Goal: Information Seeking & Learning: Learn about a topic

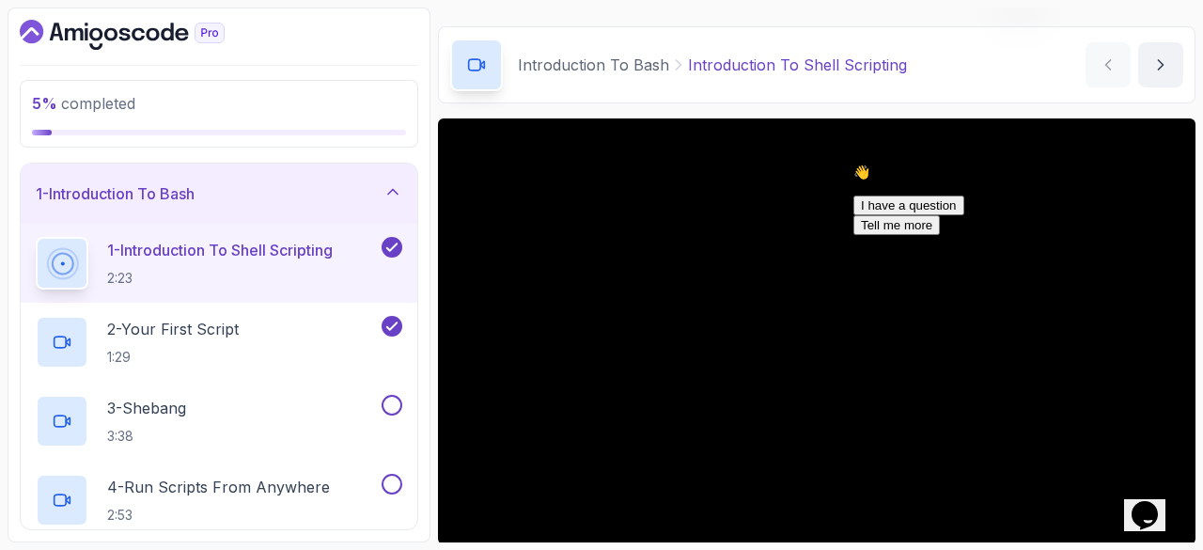
scroll to position [50, 0]
click at [85, 23] on icon "Dashboard" at bounding box center [86, 24] width 3 height 3
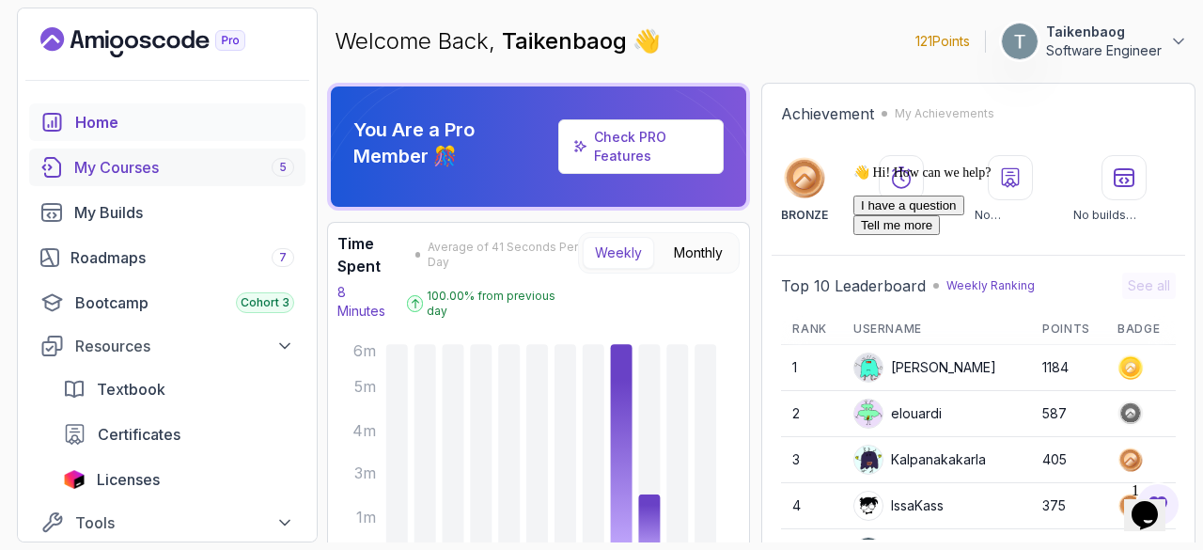
click at [124, 163] on div "My Courses 5" at bounding box center [184, 167] width 220 height 23
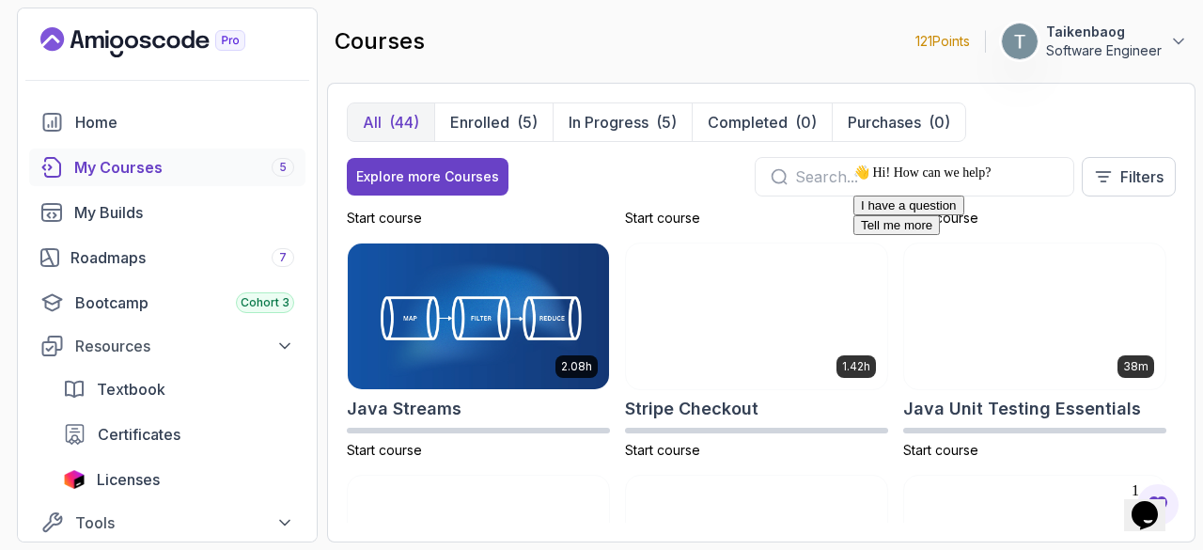
scroll to position [1601, 0]
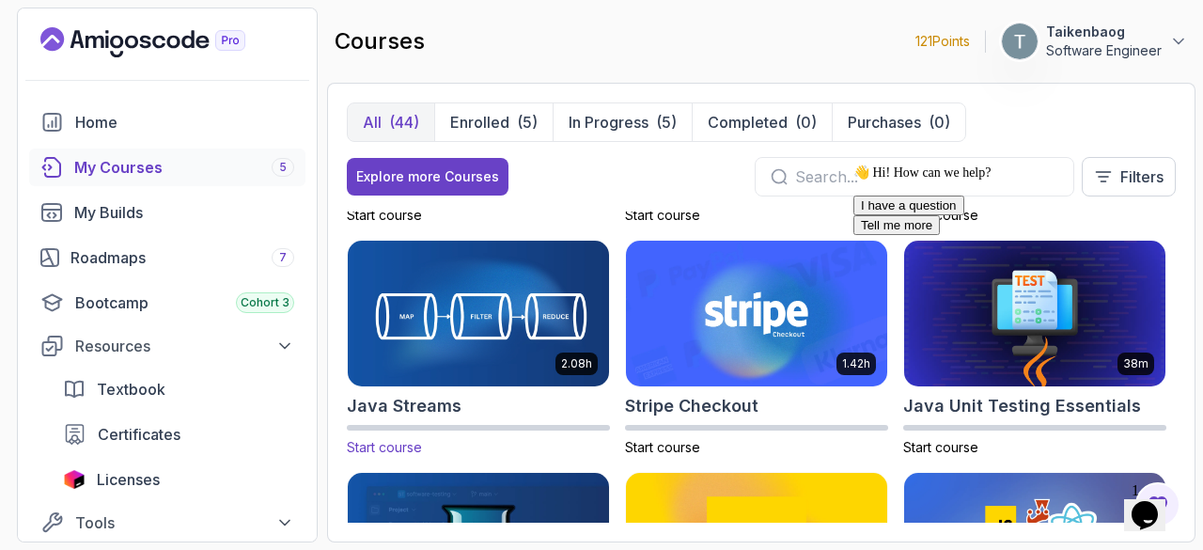
click at [524, 309] on img at bounding box center [478, 313] width 274 height 153
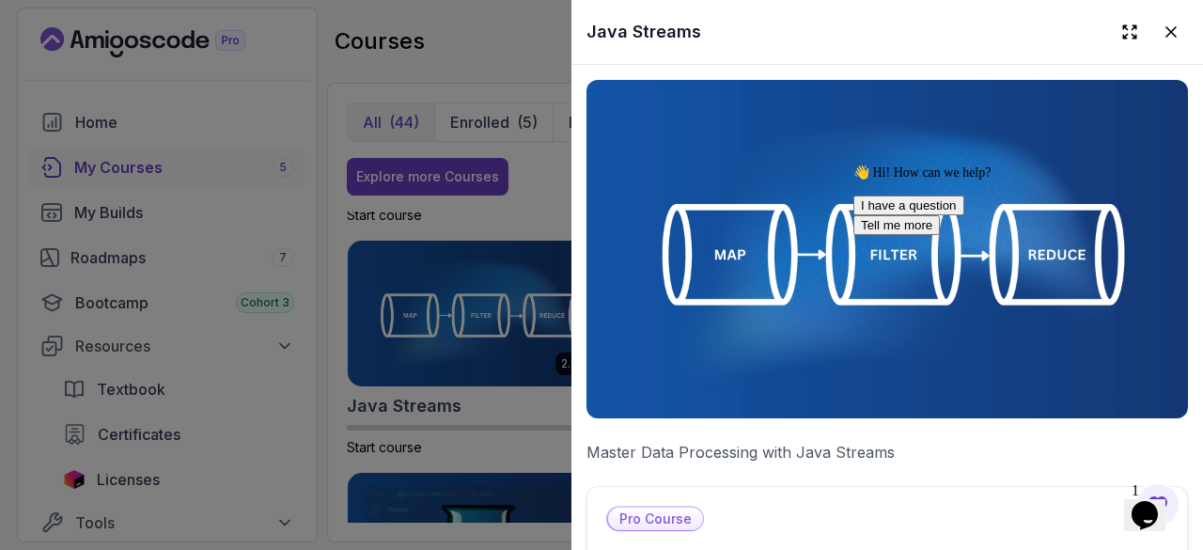
click at [648, 514] on p "Pro Course" at bounding box center [655, 519] width 95 height 23
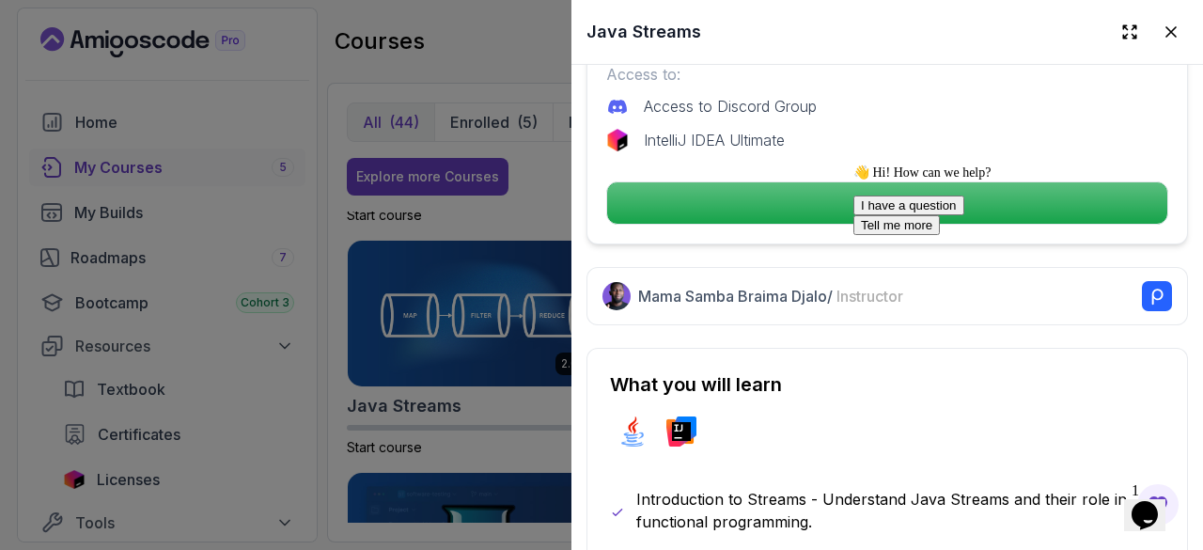
scroll to position [661, 0]
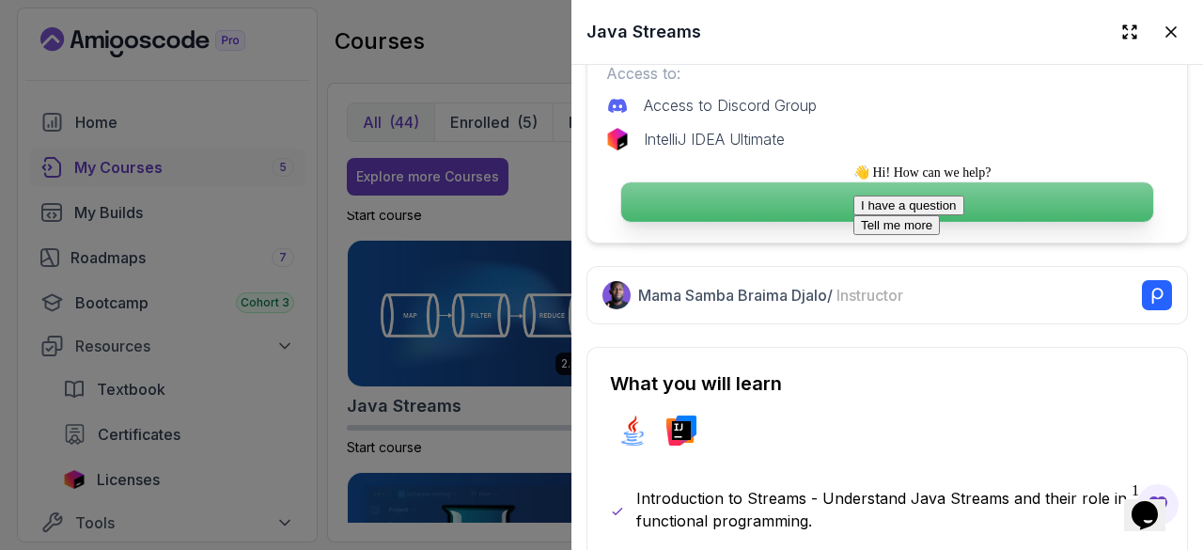
click at [829, 194] on p "Continue" at bounding box center [887, 201] width 532 height 39
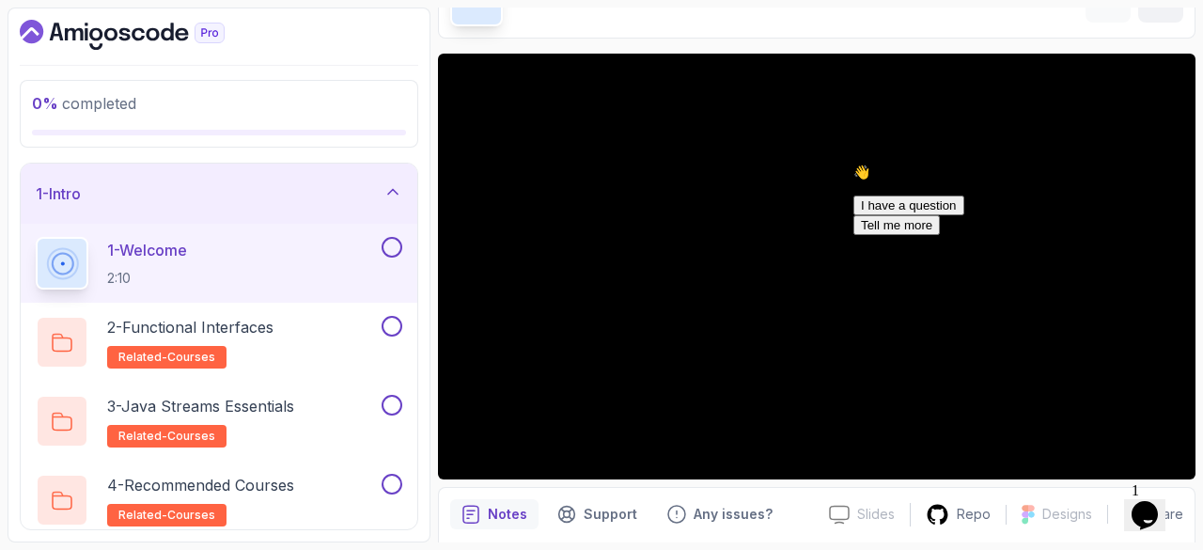
click at [853, 164] on icon "Chat attention grabber" at bounding box center [853, 164] width 0 height 0
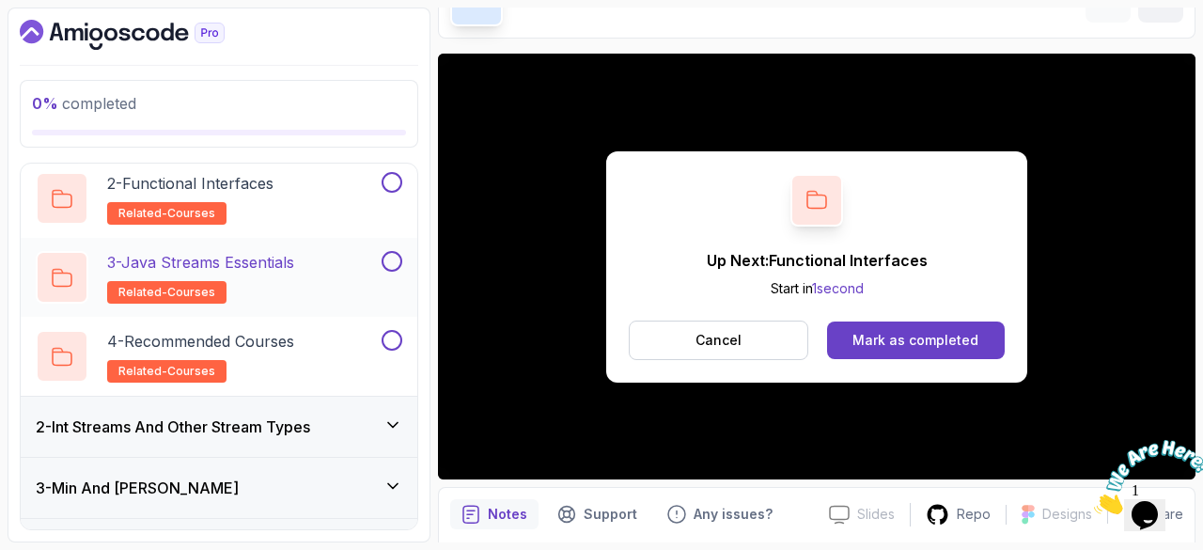
scroll to position [145, 0]
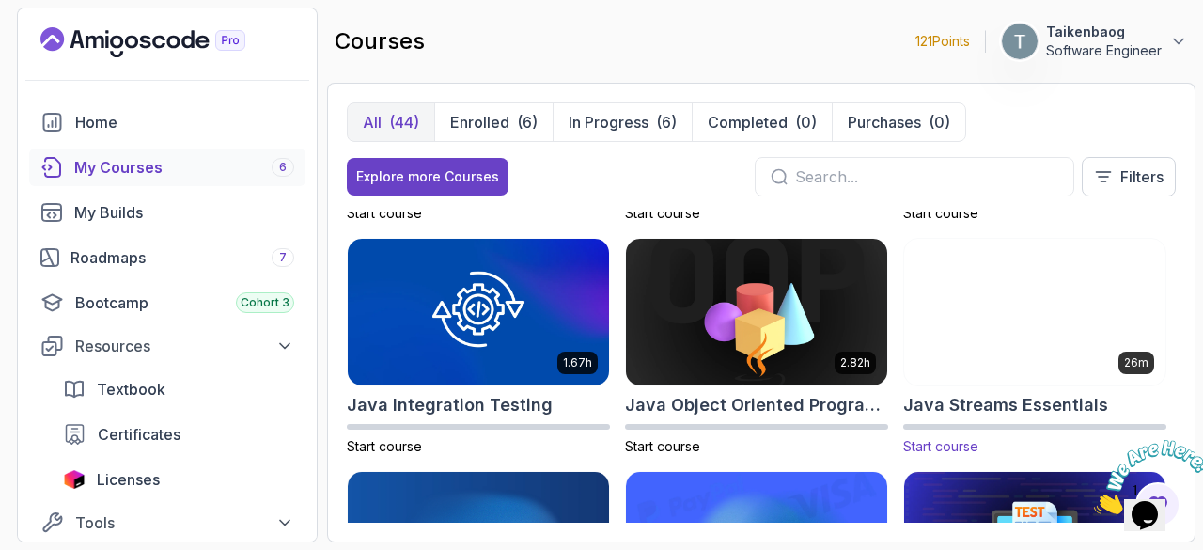
scroll to position [1370, 0]
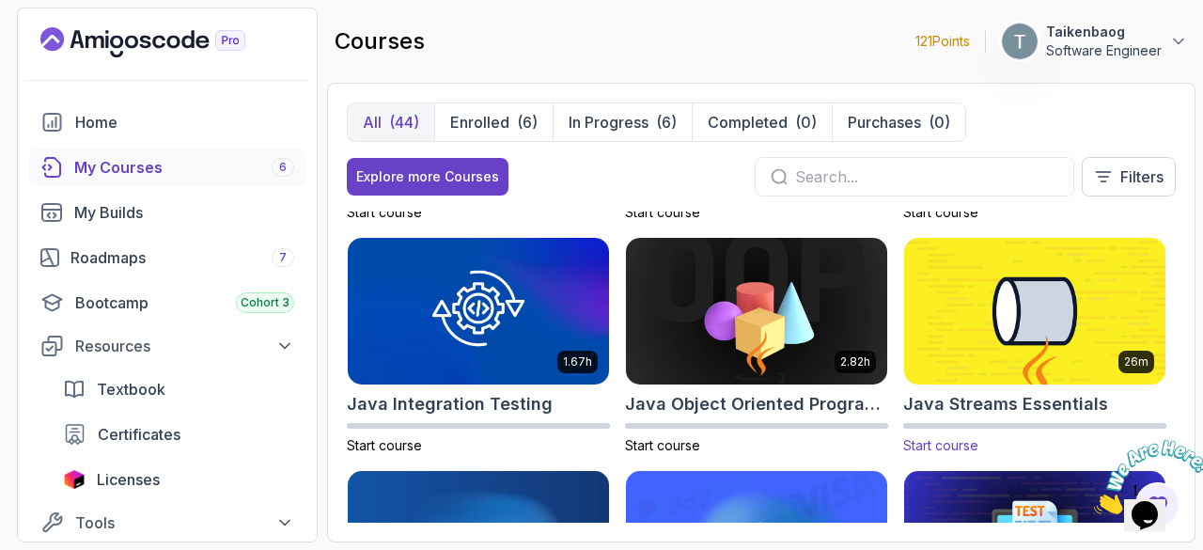
click at [1020, 330] on img at bounding box center [1035, 310] width 274 height 153
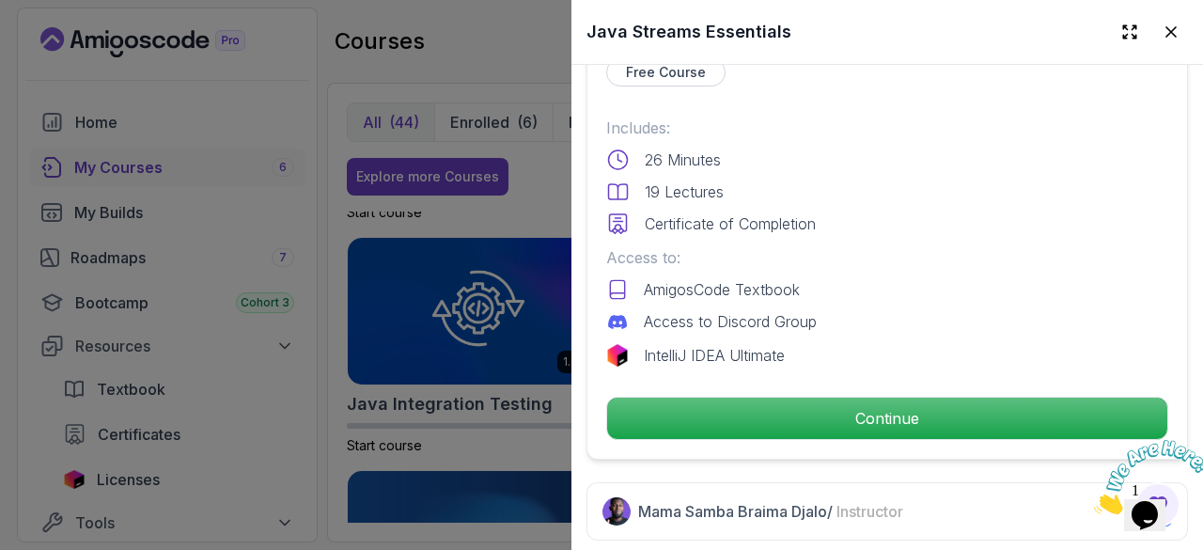
scroll to position [448, 0]
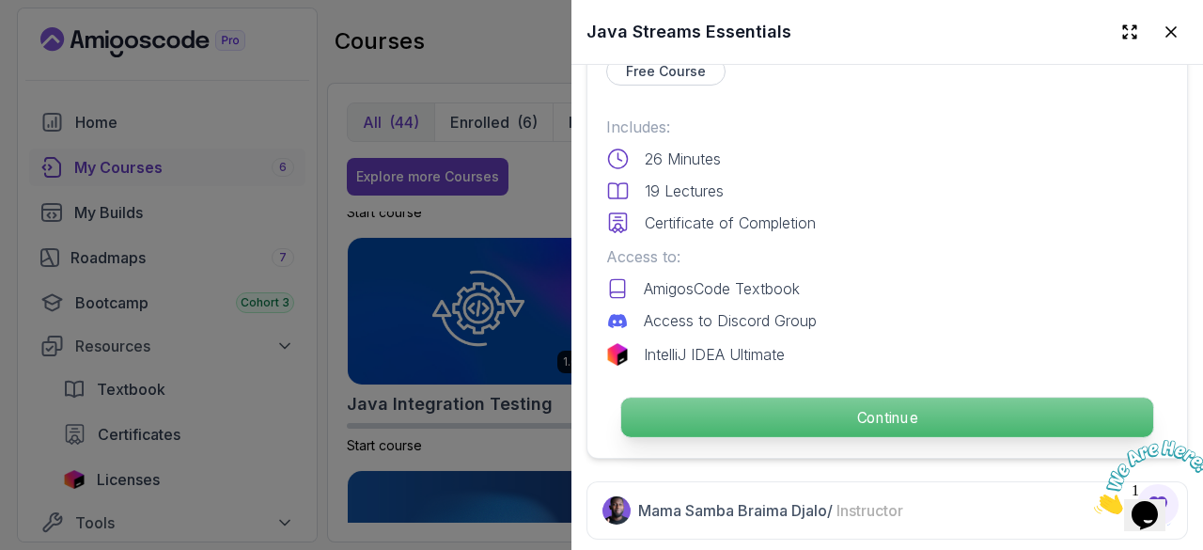
click at [774, 403] on p "Continue" at bounding box center [887, 417] width 532 height 39
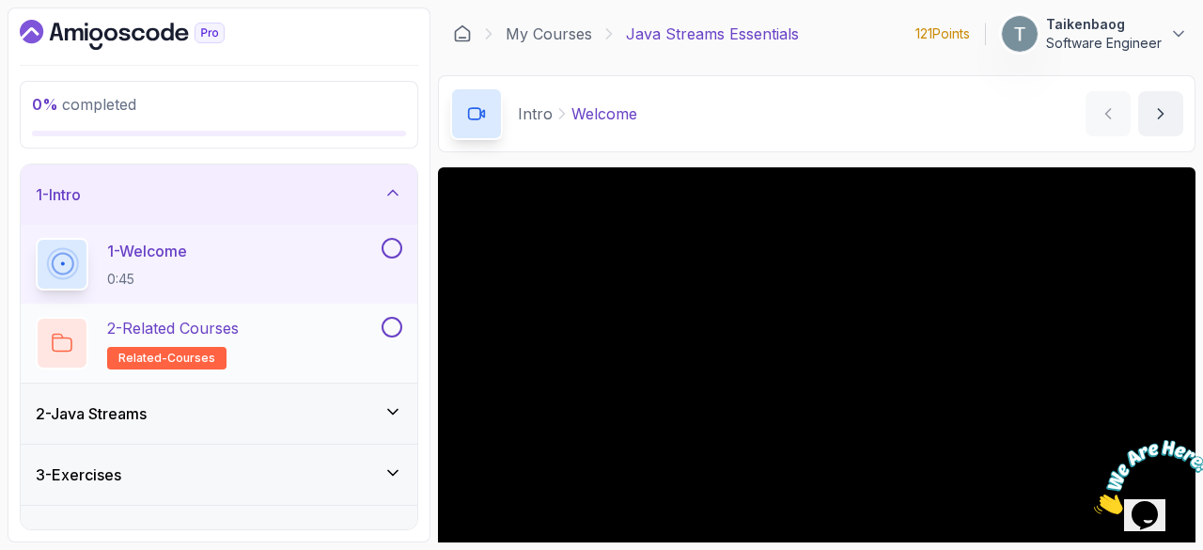
scroll to position [33, 0]
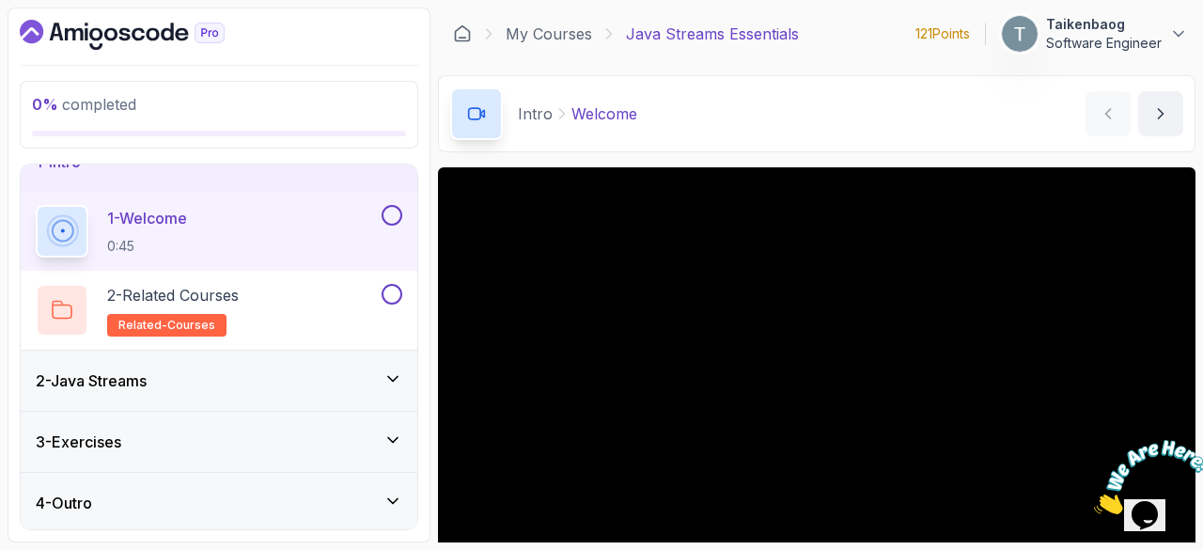
click at [374, 379] on div "2 - Java Streams" at bounding box center [219, 380] width 367 height 23
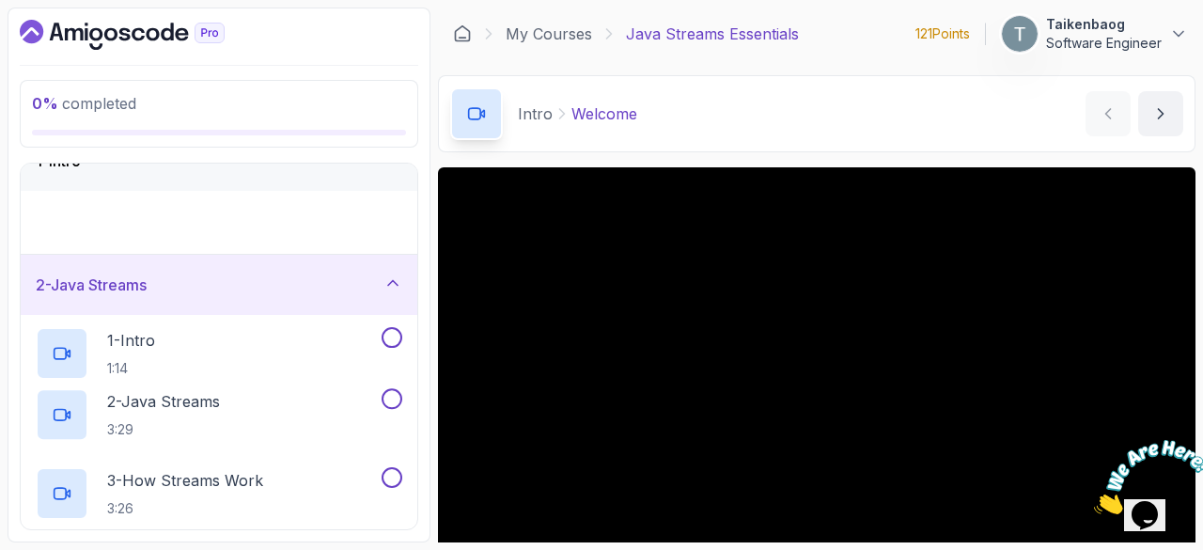
scroll to position [0, 0]
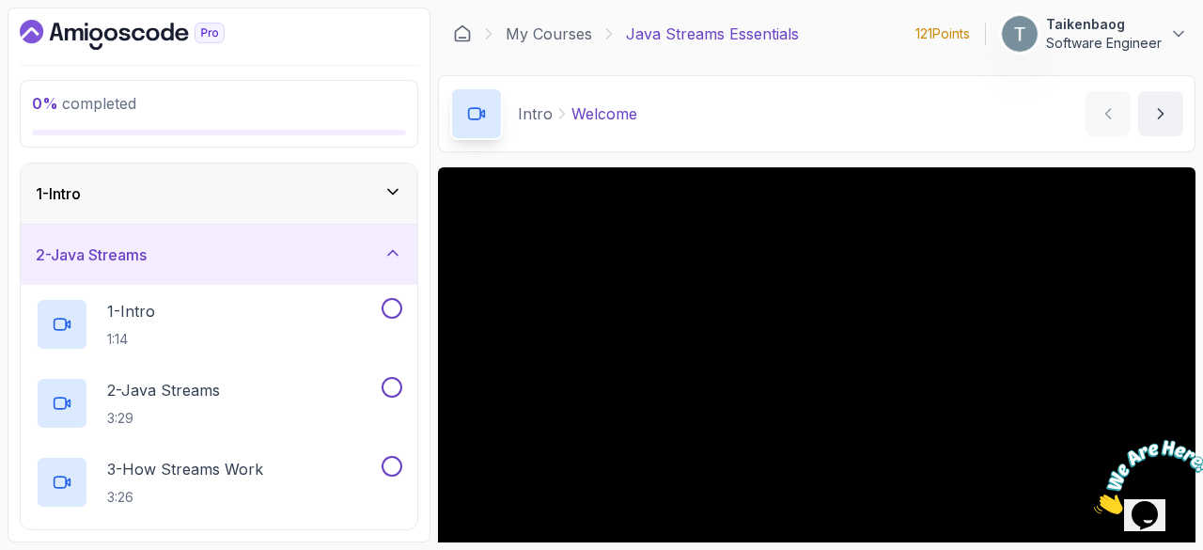
click at [386, 247] on icon at bounding box center [392, 252] width 19 height 19
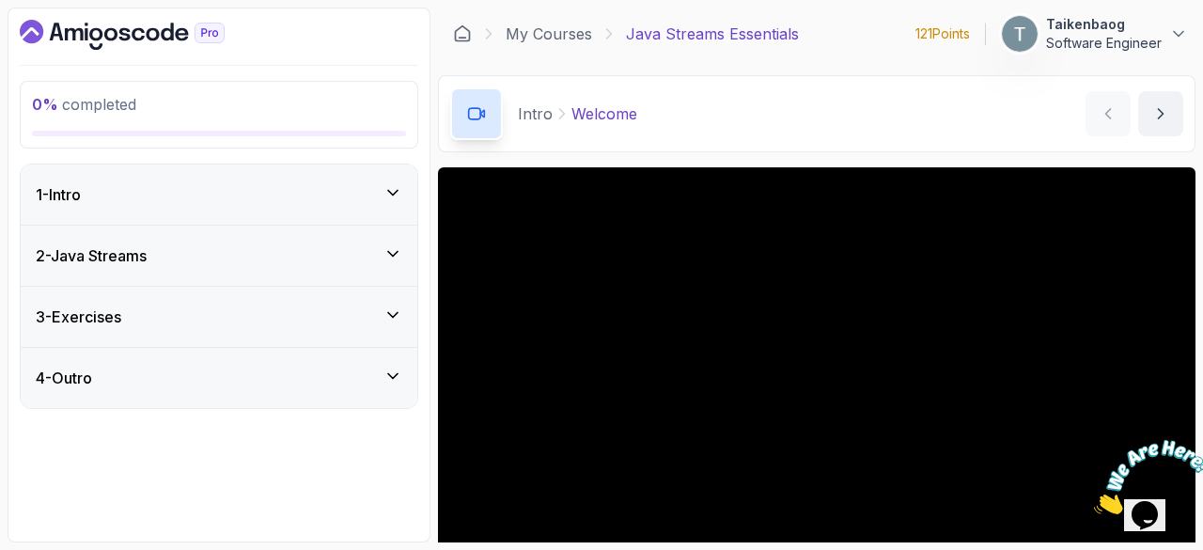
scroll to position [180, 0]
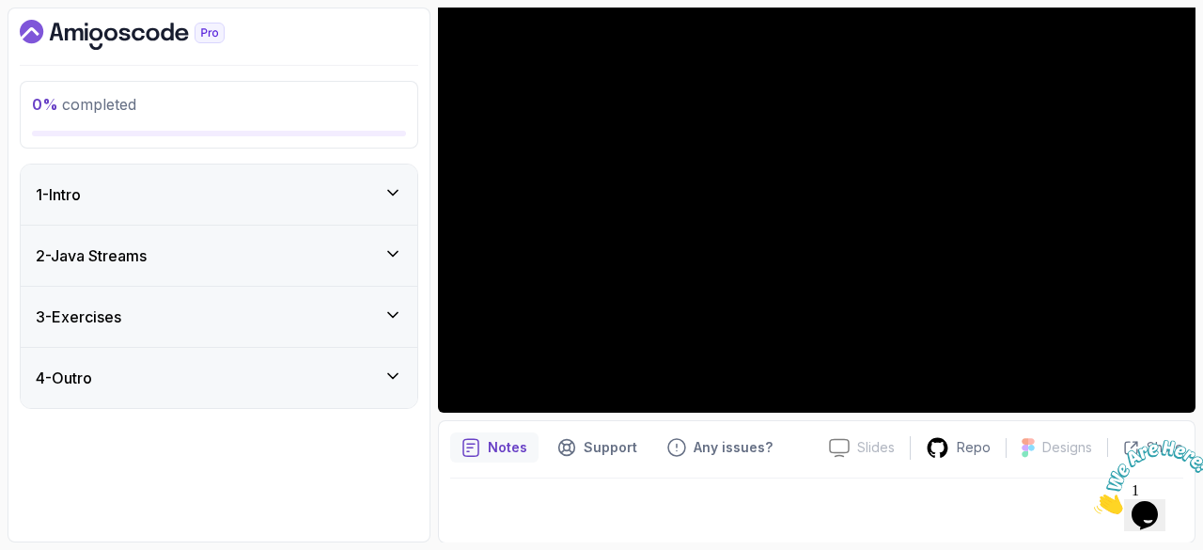
click at [385, 262] on div "2 - Java Streams" at bounding box center [219, 255] width 367 height 23
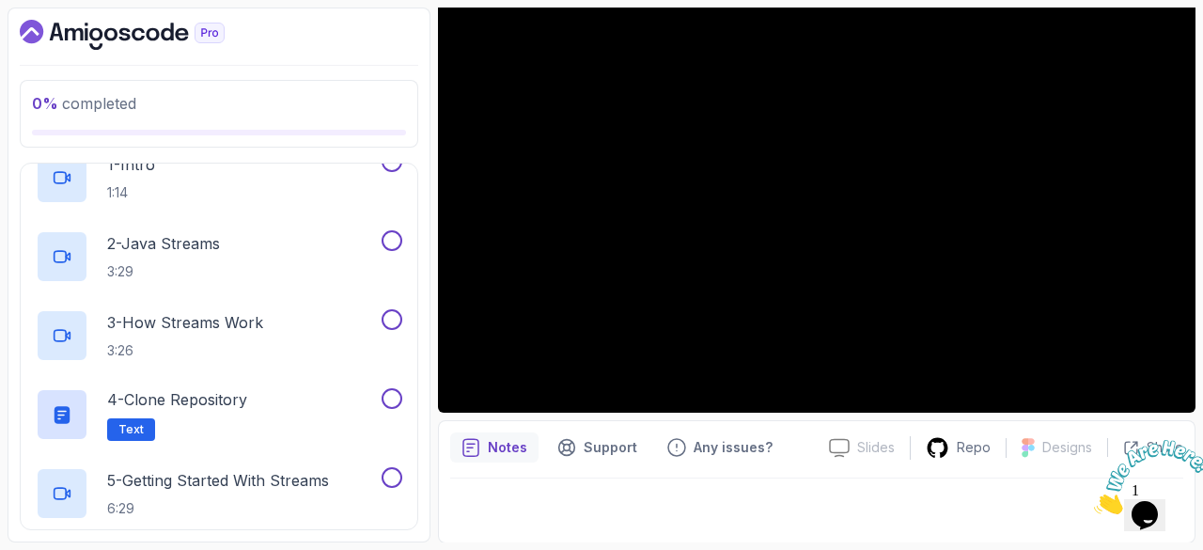
scroll to position [0, 0]
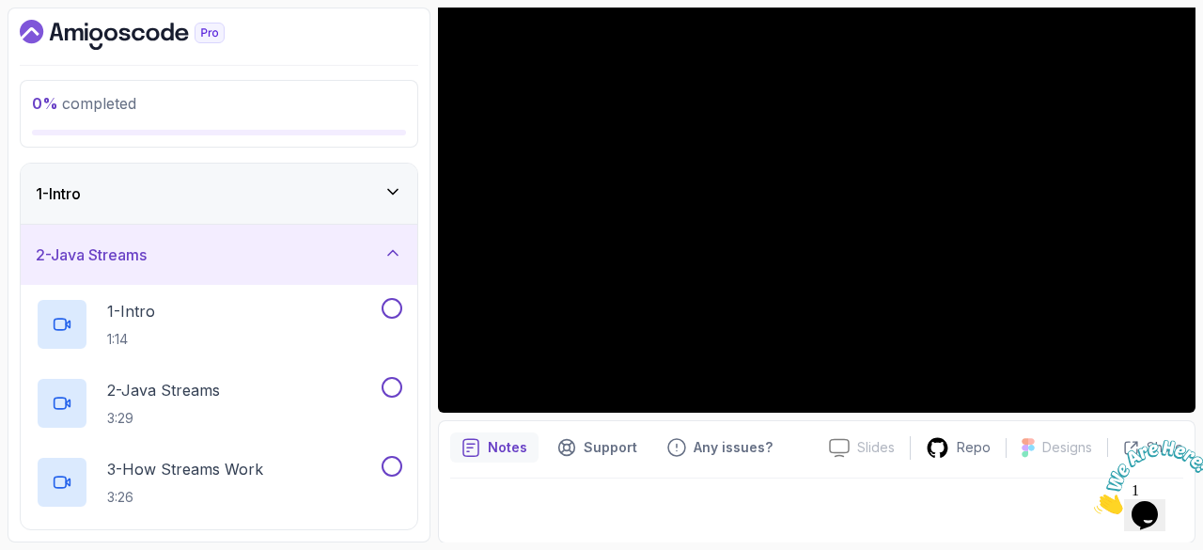
click at [388, 245] on icon at bounding box center [392, 252] width 19 height 19
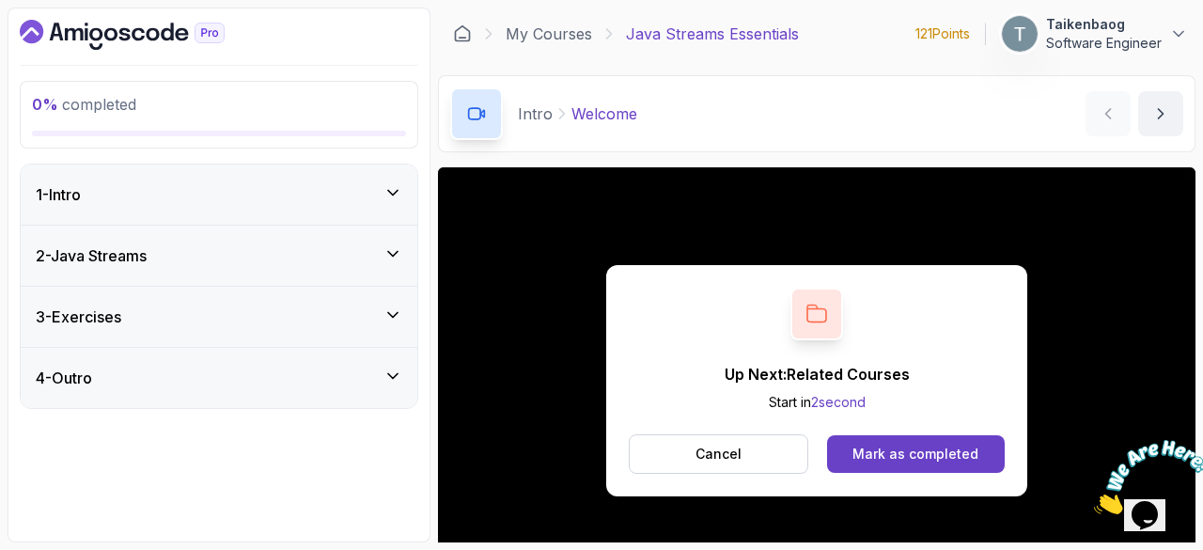
click at [1151, 498] on img at bounding box center [1152, 477] width 117 height 74
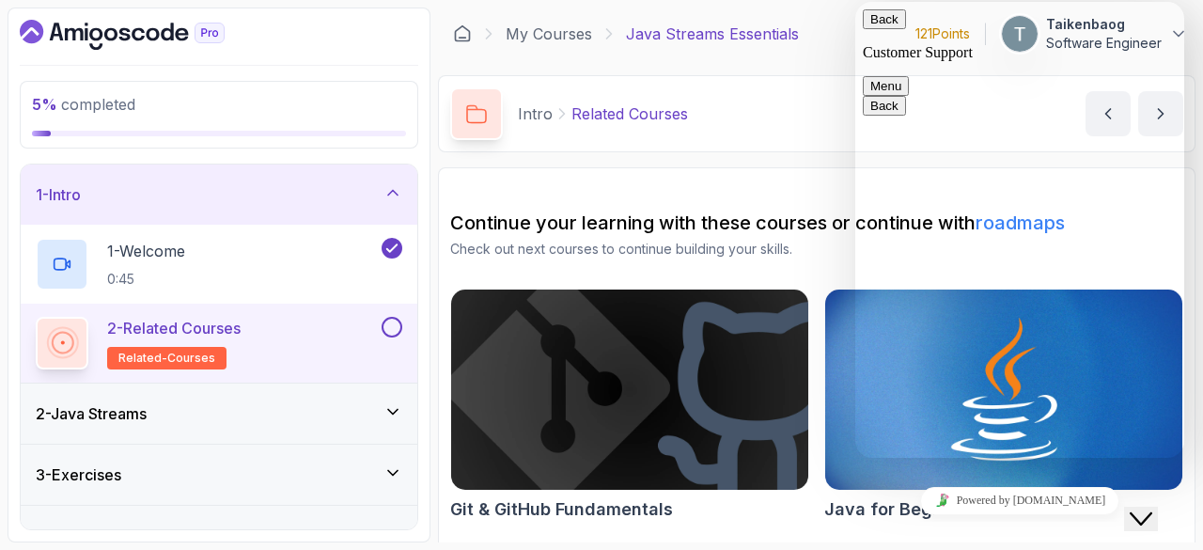
click at [722, 136] on div "Intro Related Courses Related Courses by [PERSON_NAME]" at bounding box center [816, 113] width 757 height 77
click at [760, 111] on div "Intro Related Courses Related Courses by [PERSON_NAME]" at bounding box center [816, 113] width 757 height 77
click at [216, 332] on p "2 - Related Courses" at bounding box center [173, 328] width 133 height 23
click at [835, 144] on div "Intro Related Courses Related Courses by [PERSON_NAME]" at bounding box center [816, 113] width 757 height 77
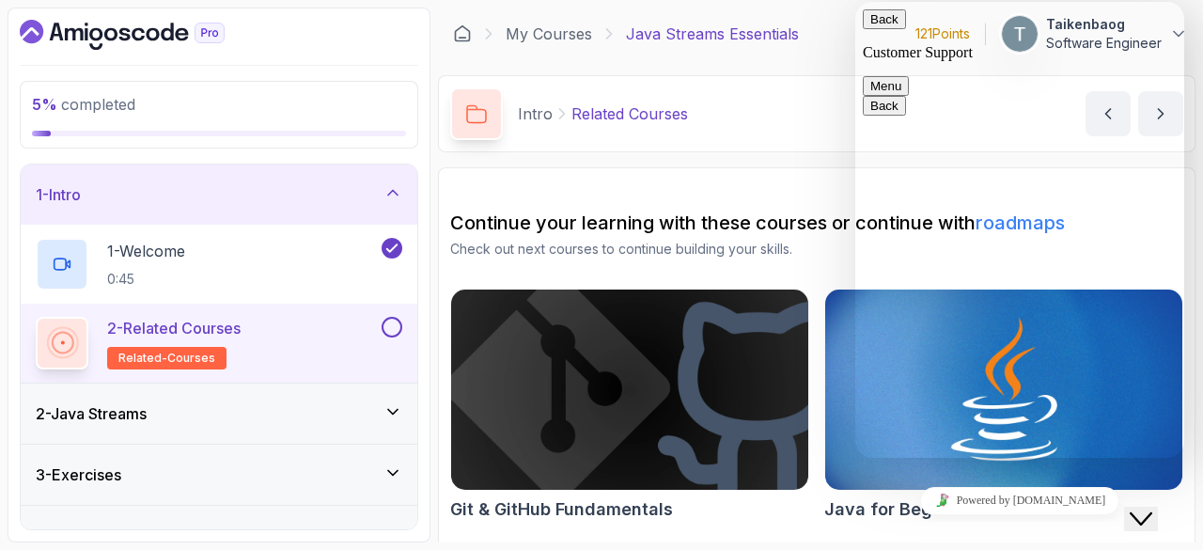
click at [1152, 508] on icon "Close Chat This icon closes the chat window." at bounding box center [1141, 519] width 23 height 23
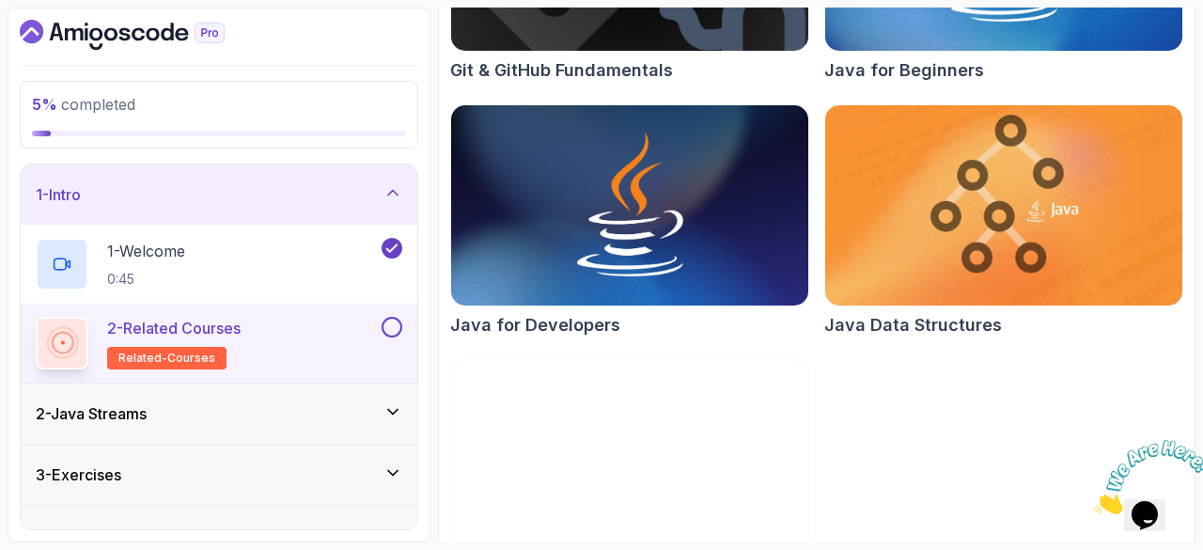
scroll to position [506, 0]
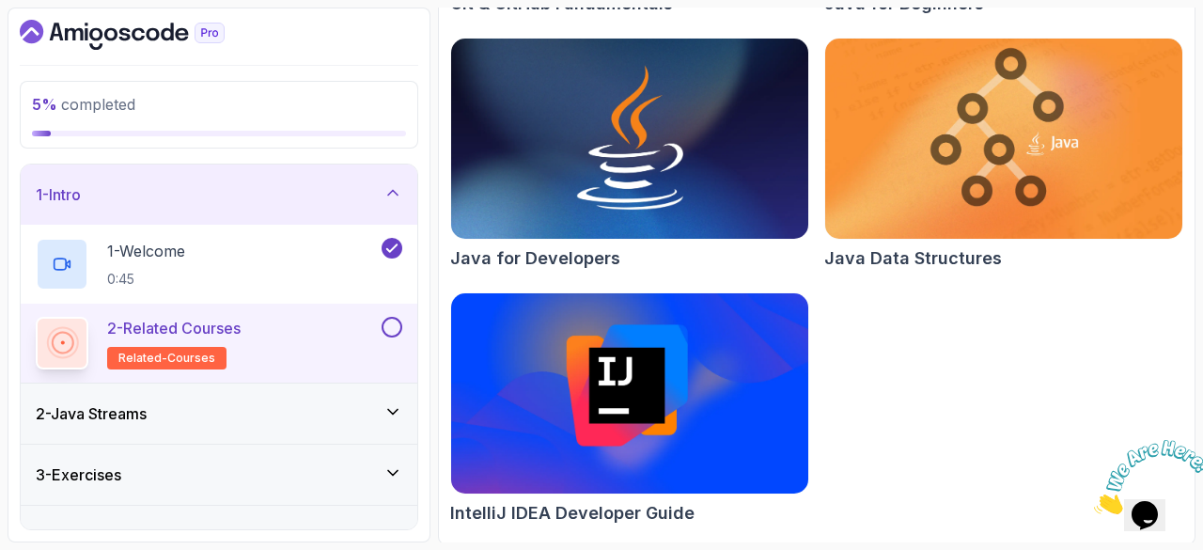
click at [271, 343] on div "2 - Related Courses related-courses" at bounding box center [207, 343] width 342 height 53
click at [384, 335] on div at bounding box center [390, 327] width 24 height 21
click at [199, 429] on div "2 - Java Streams" at bounding box center [219, 413] width 397 height 60
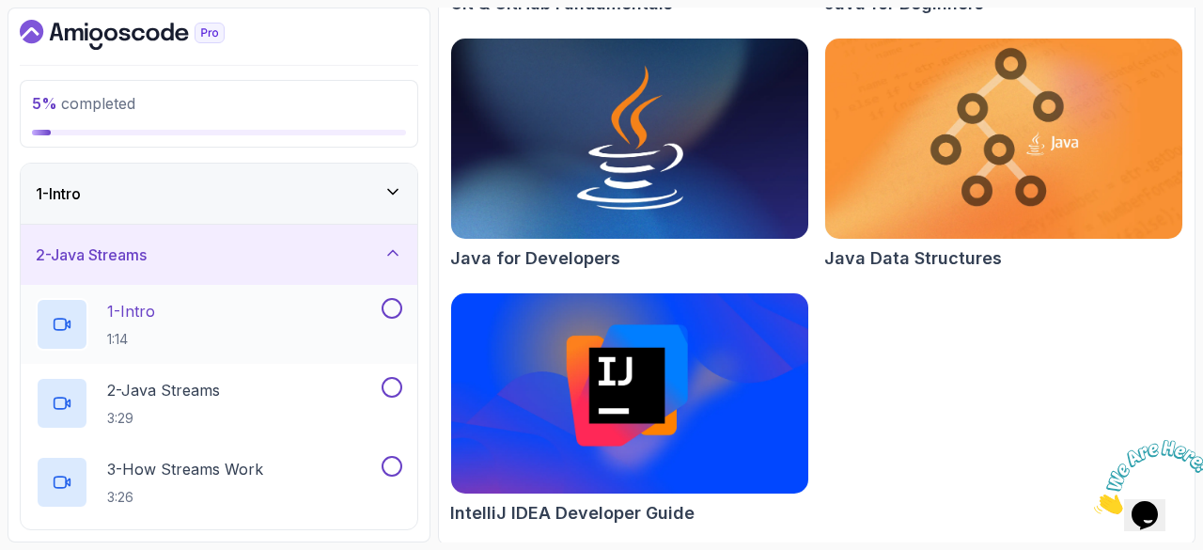
click at [248, 313] on div "1 - Intro 1:14" at bounding box center [207, 324] width 342 height 53
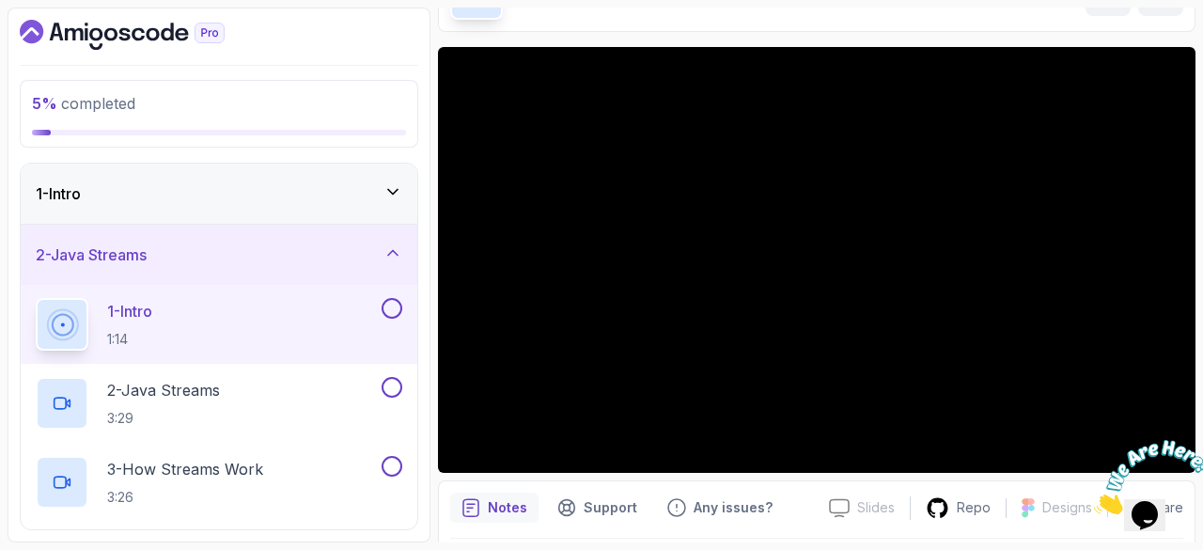
scroll to position [130, 0]
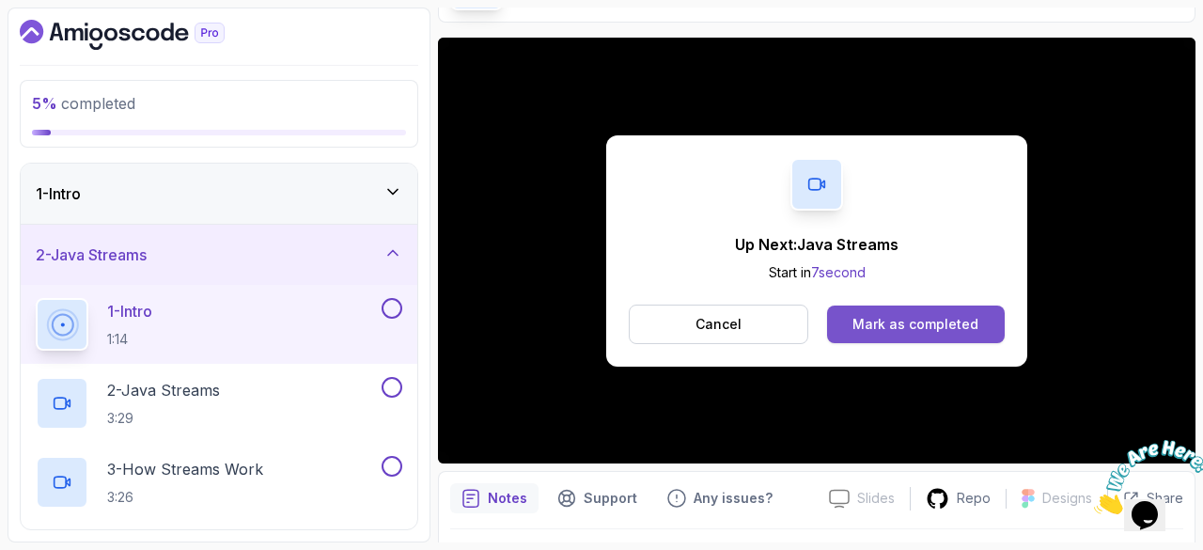
click at [909, 311] on button "Mark as completed" at bounding box center [916, 324] width 178 height 38
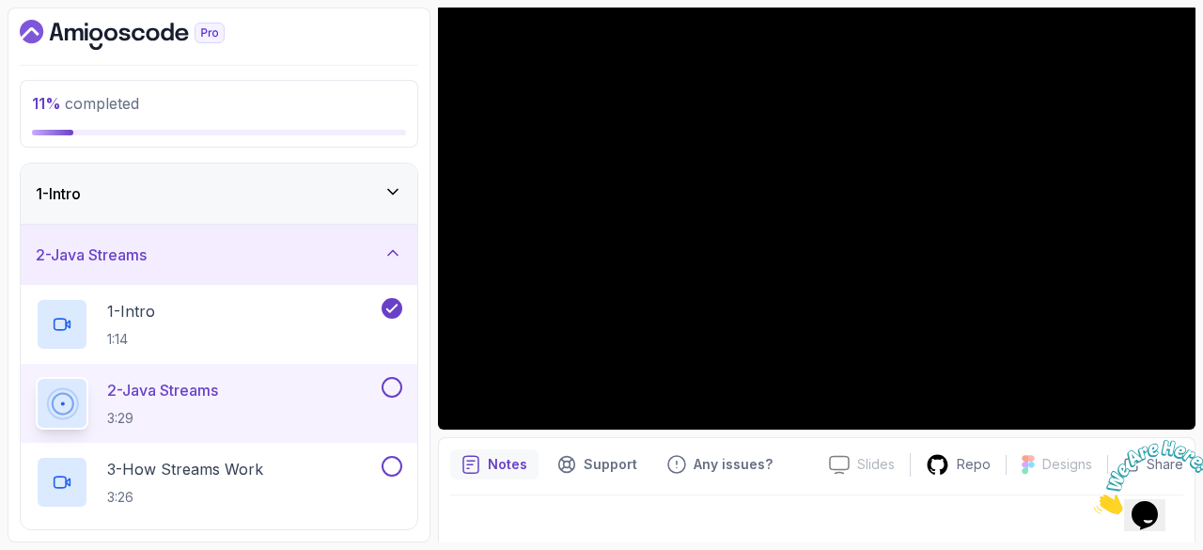
scroll to position [180, 0]
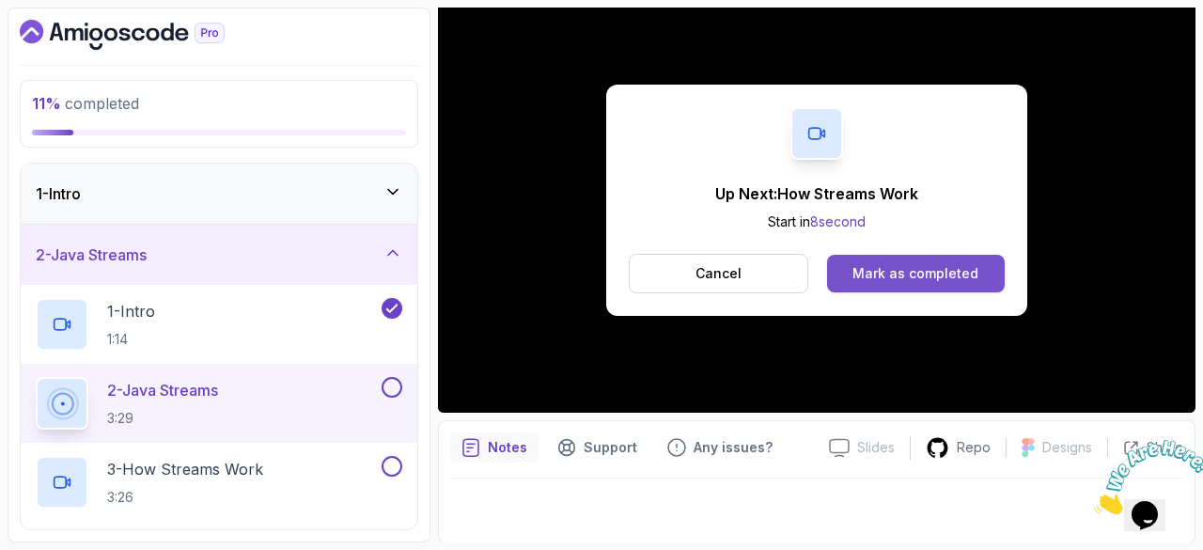
click at [878, 273] on div "Mark as completed" at bounding box center [915, 273] width 126 height 19
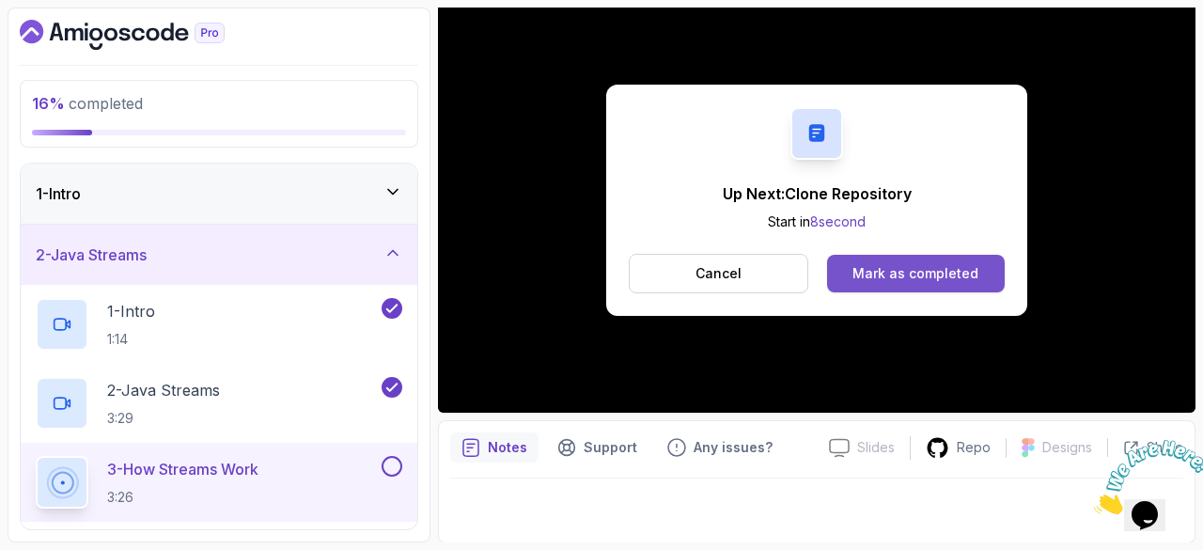
click at [872, 275] on div "Mark as completed" at bounding box center [915, 273] width 126 height 19
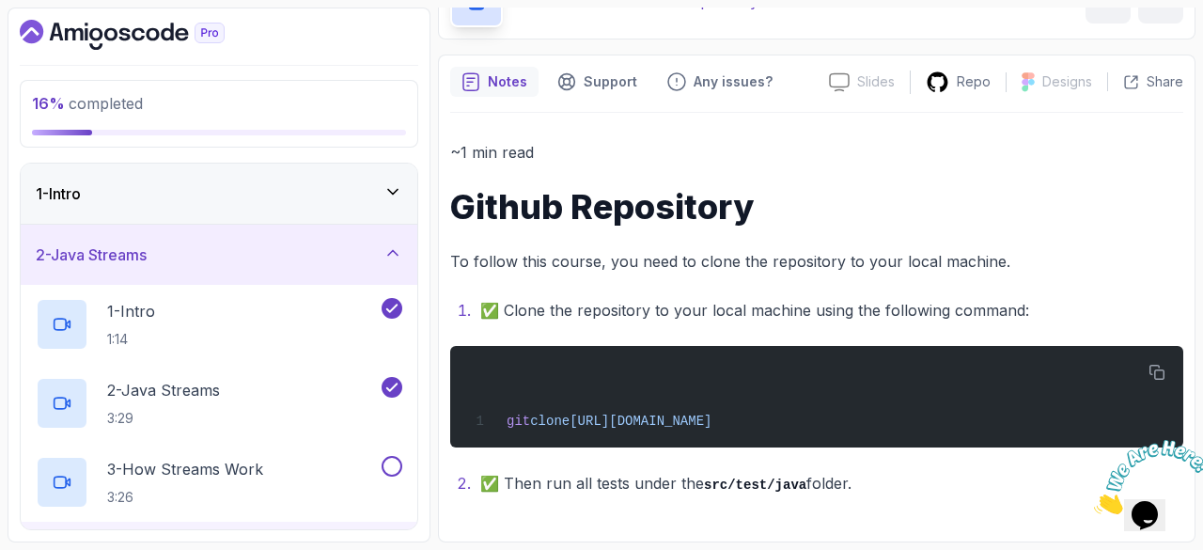
scroll to position [112, 0]
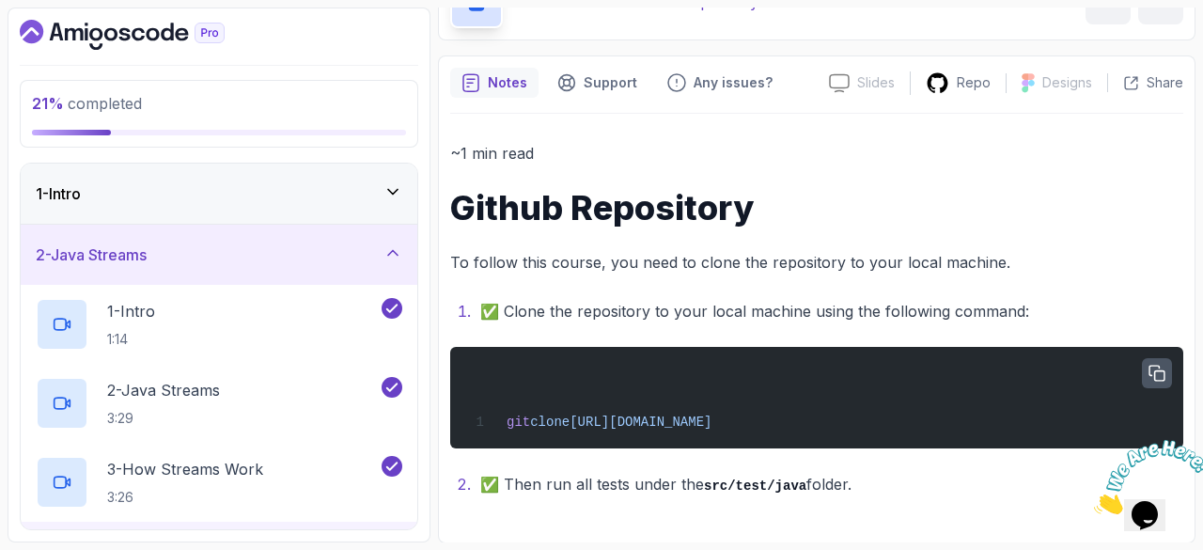
click at [1156, 372] on icon "button" at bounding box center [1156, 373] width 17 height 17
click at [820, 210] on h1 "Github Repository" at bounding box center [816, 208] width 733 height 38
